Goal: Navigation & Orientation: Find specific page/section

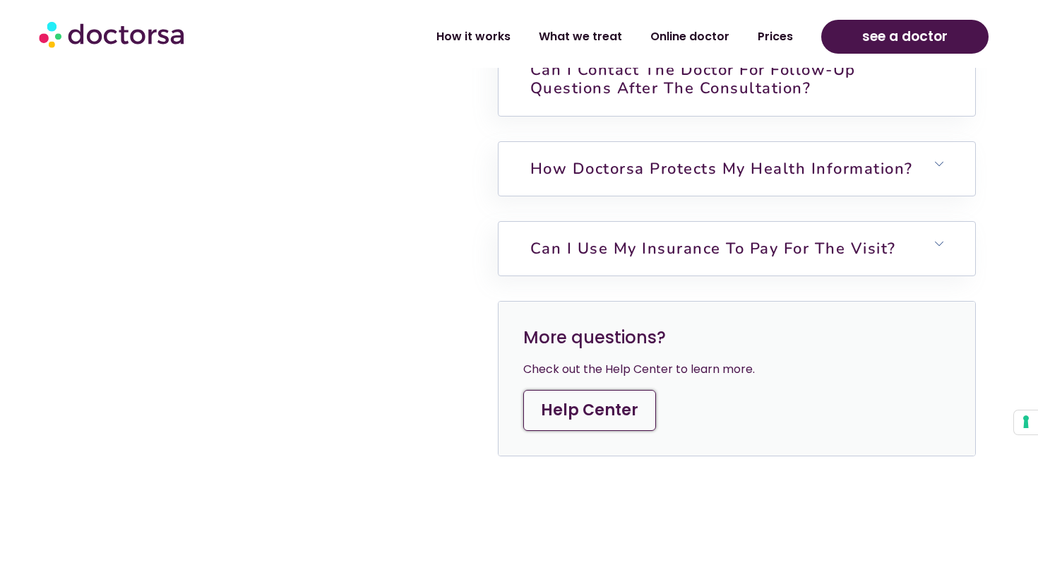
scroll to position [4879, 0]
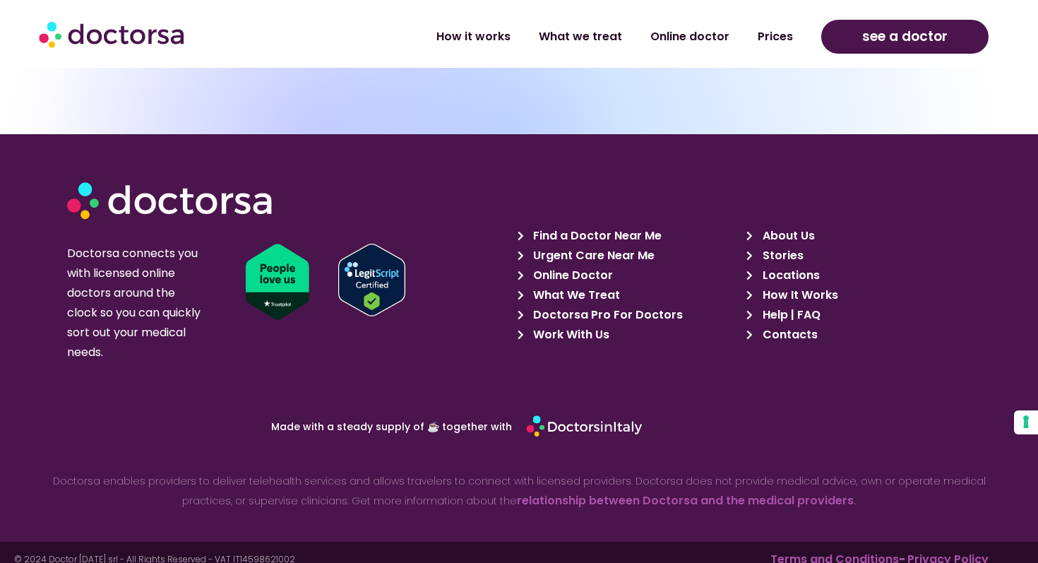
click at [751, 270] on icon at bounding box center [752, 275] width 13 height 10
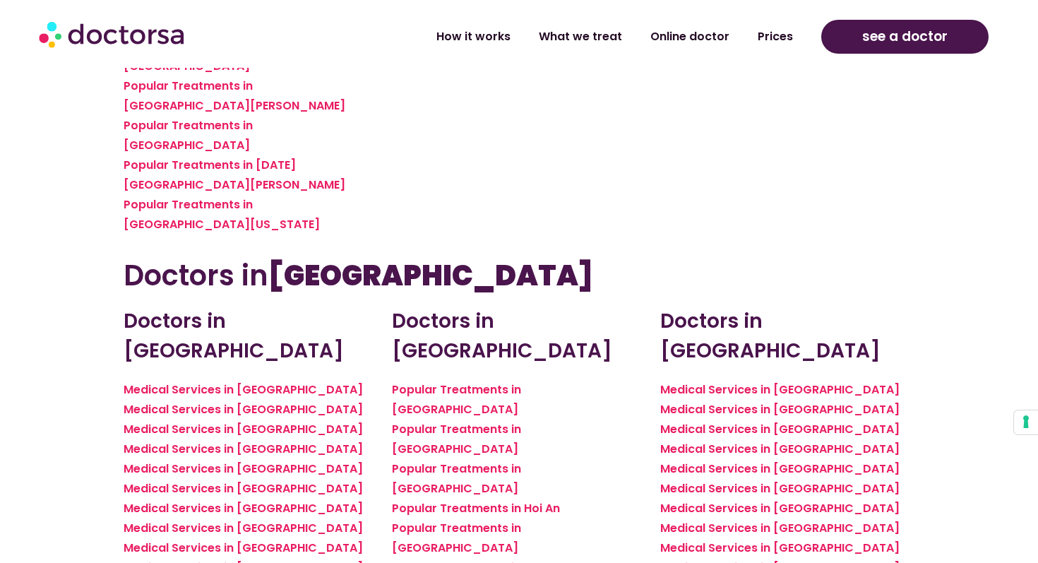
scroll to position [4852, 0]
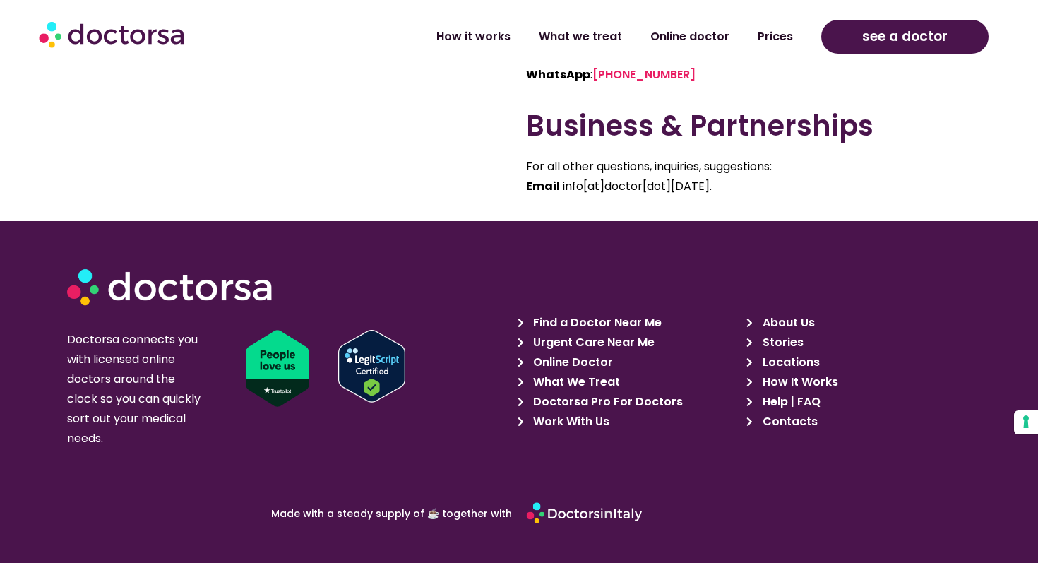
scroll to position [1240, 0]
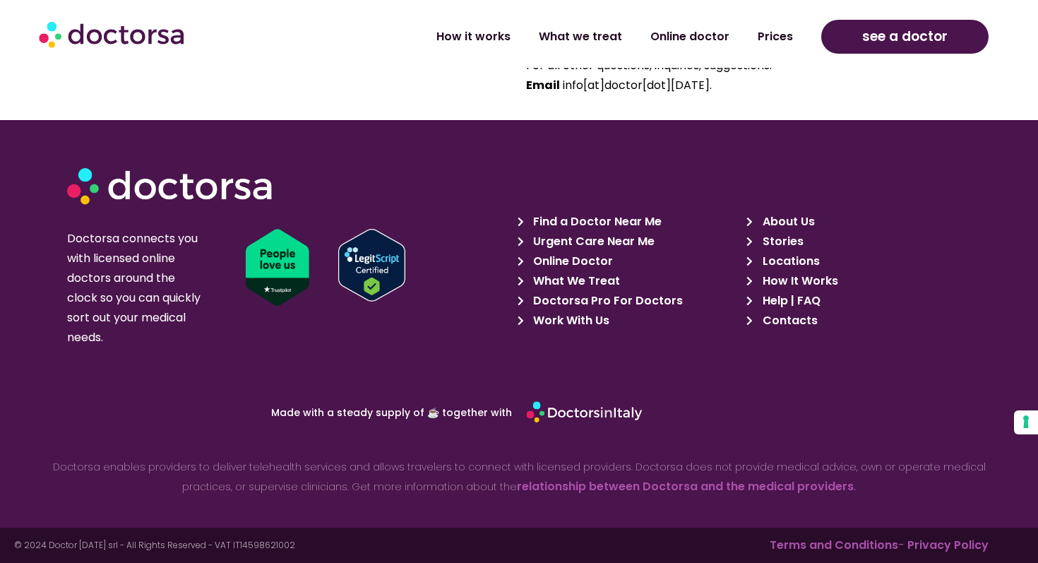
click at [559, 314] on span "Work With Us" at bounding box center [570, 321] width 80 height 20
